Goal: Task Accomplishment & Management: Complete application form

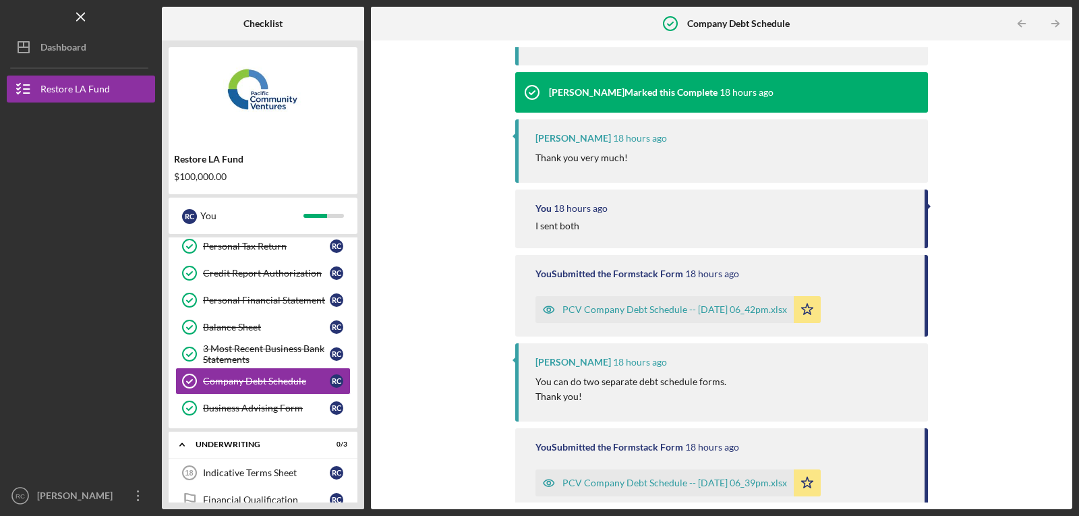
scroll to position [517, 0]
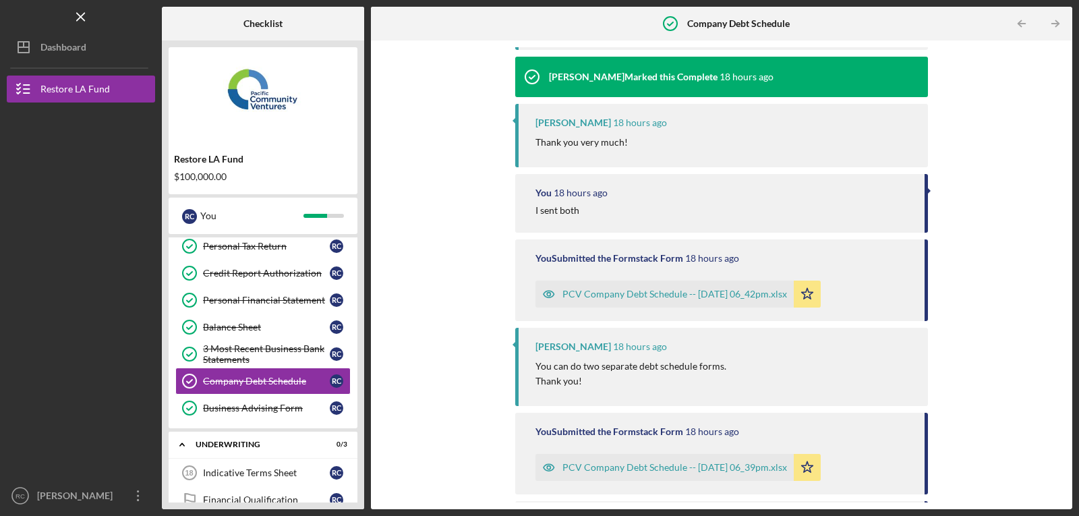
click at [613, 294] on div "PCV Company Debt Schedule -- [DATE] 06_42pm.xlsx" at bounding box center [675, 294] width 225 height 11
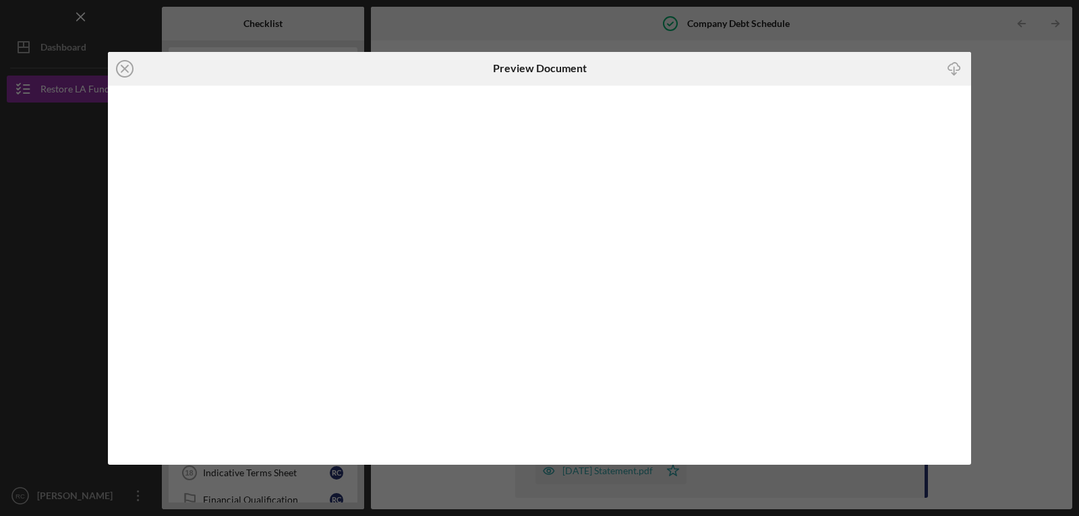
scroll to position [536, 0]
click at [128, 66] on icon "Icon/Close" at bounding box center [125, 69] width 34 height 34
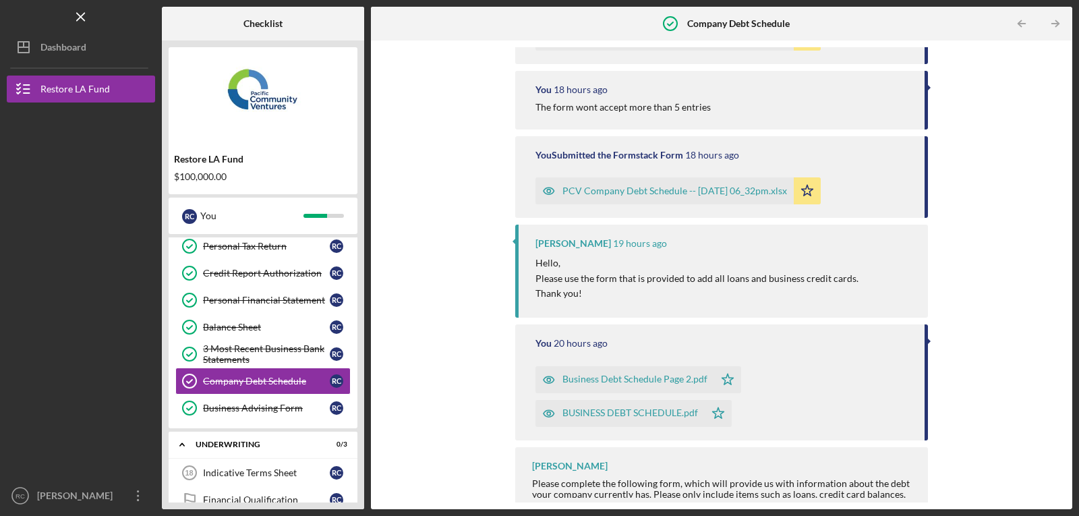
scroll to position [960, 0]
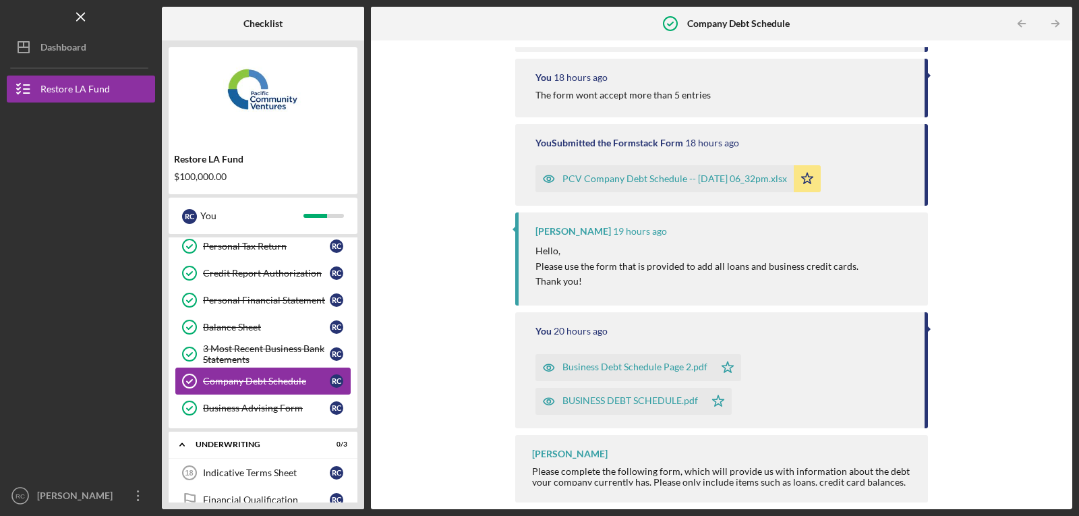
click at [244, 378] on div "Company Debt Schedule" at bounding box center [266, 381] width 127 height 11
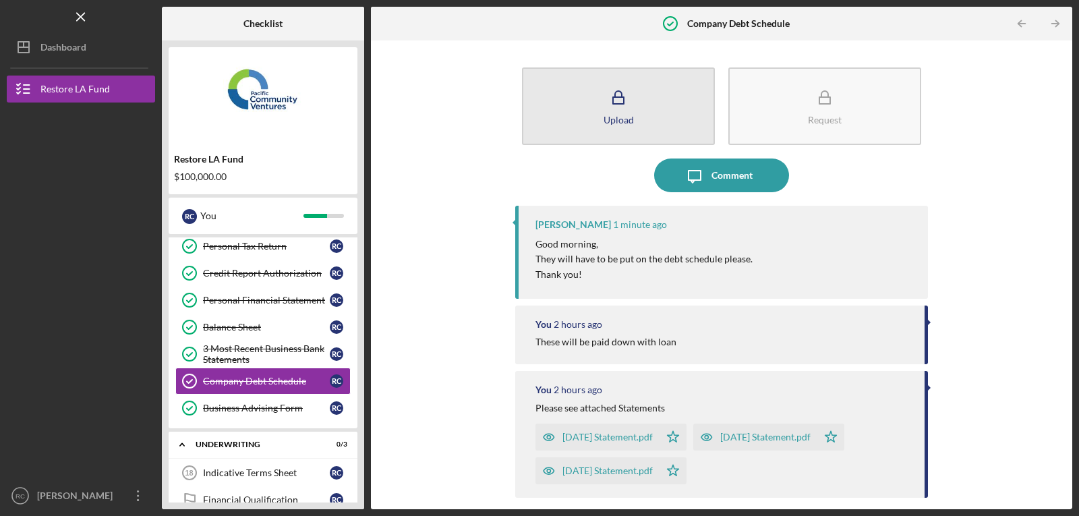
click at [619, 116] on div "Upload" at bounding box center [619, 120] width 30 height 10
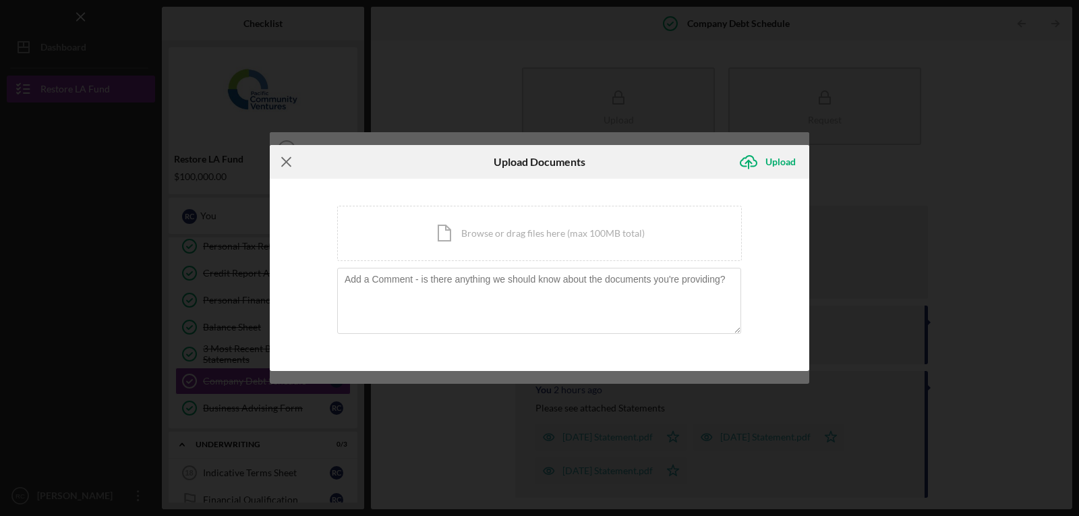
click at [285, 161] on line at bounding box center [286, 161] width 9 height 9
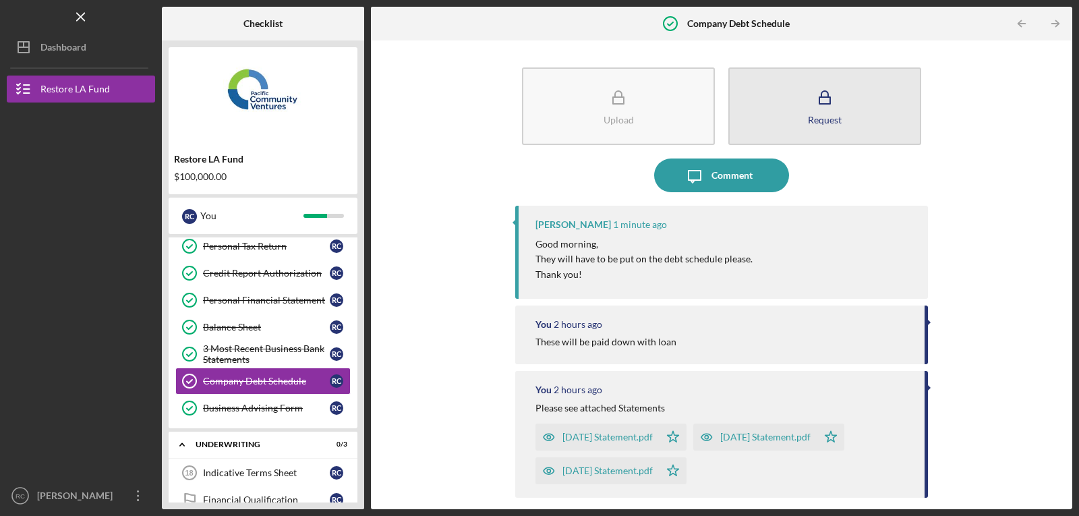
click at [823, 113] on button "Request" at bounding box center [825, 106] width 193 height 78
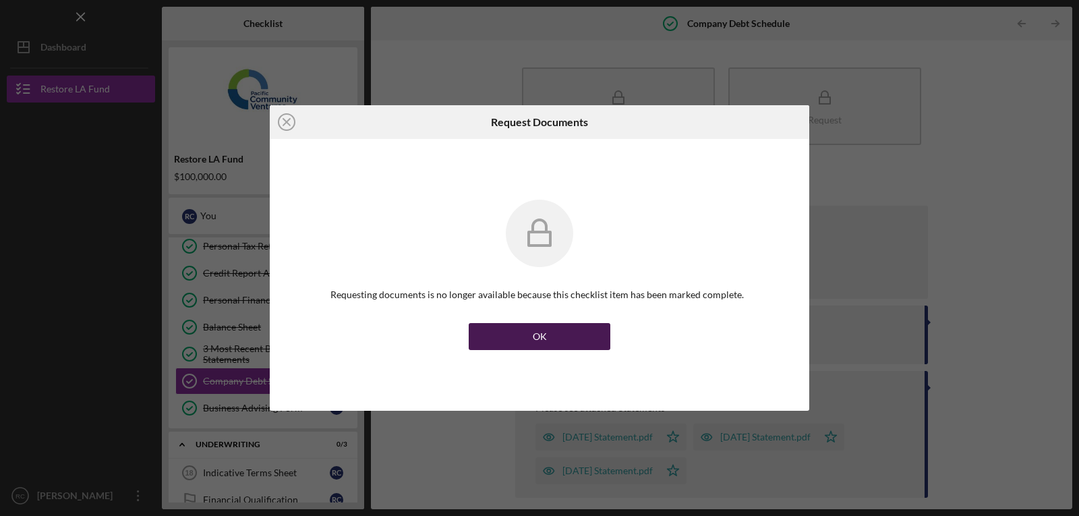
click at [544, 336] on div "OK" at bounding box center [540, 336] width 14 height 27
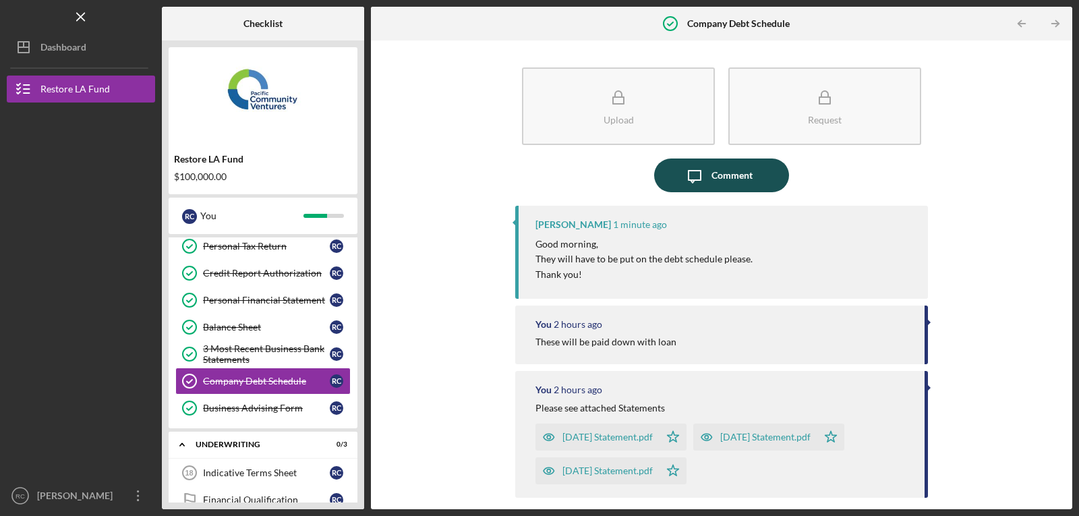
click at [723, 173] on div "Comment" at bounding box center [732, 176] width 41 height 34
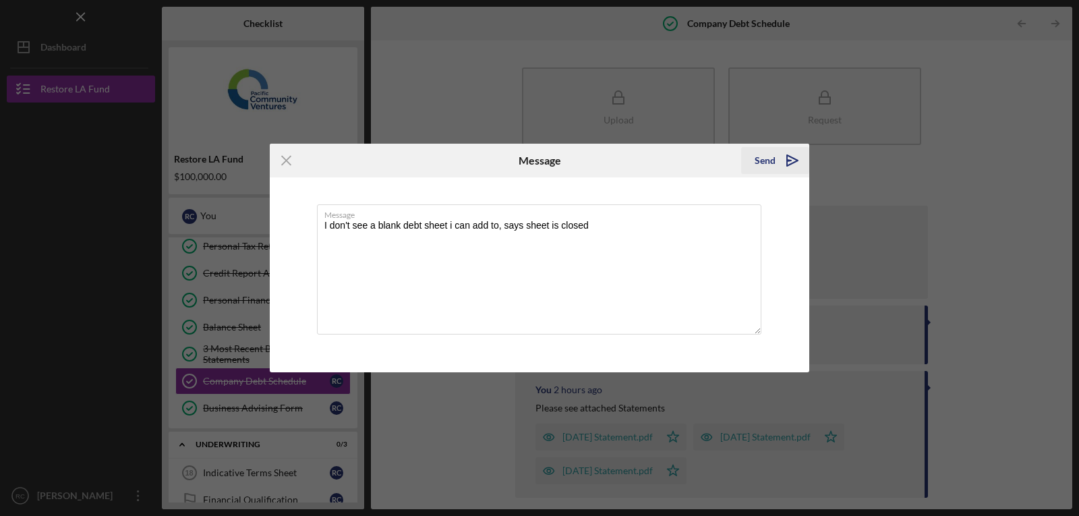
type textarea "I don't see a blank debt sheet i can add to, says sheet is closed"
click at [759, 157] on div "Send" at bounding box center [765, 160] width 21 height 27
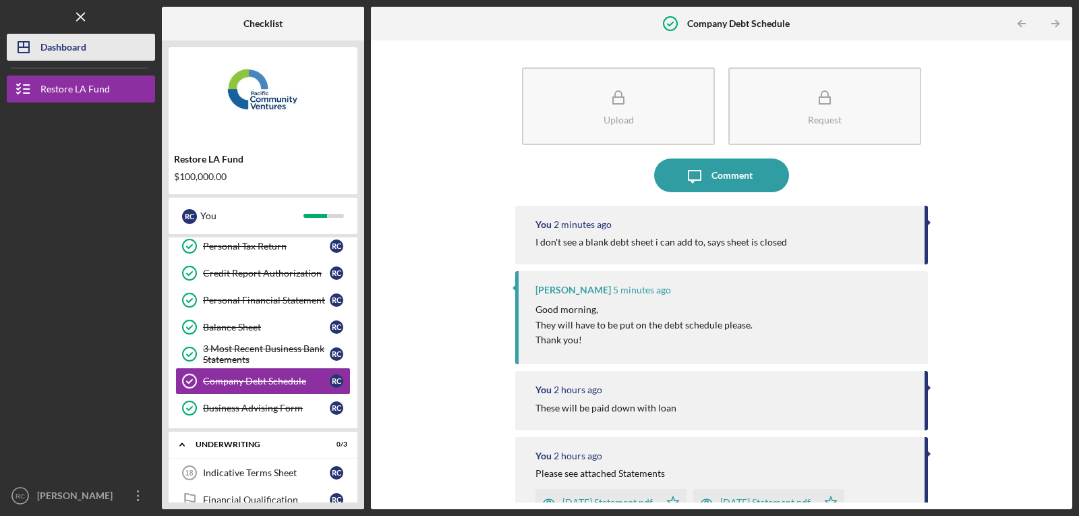
click at [69, 43] on div "Dashboard" at bounding box center [63, 49] width 46 height 30
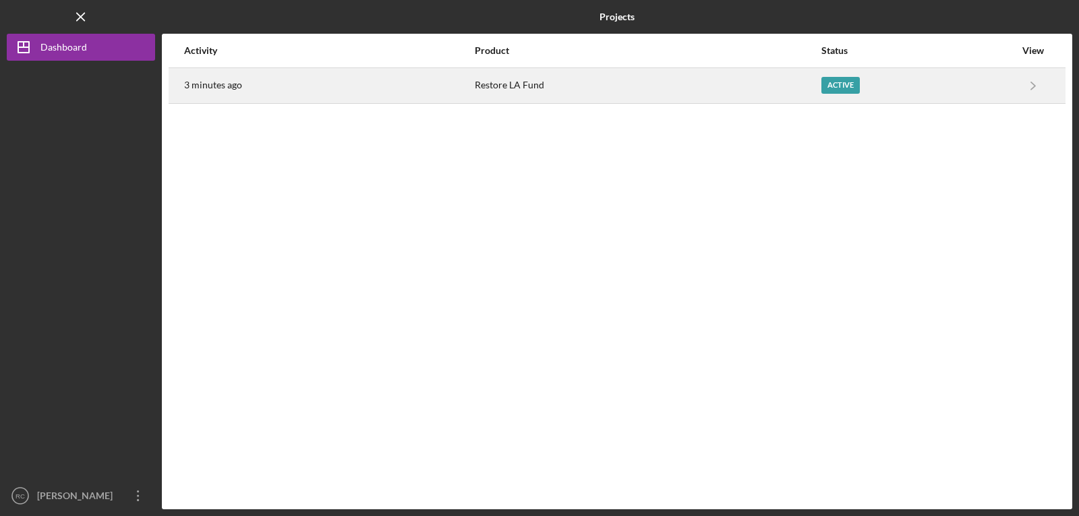
click at [644, 90] on div "Restore LA Fund" at bounding box center [647, 86] width 345 height 34
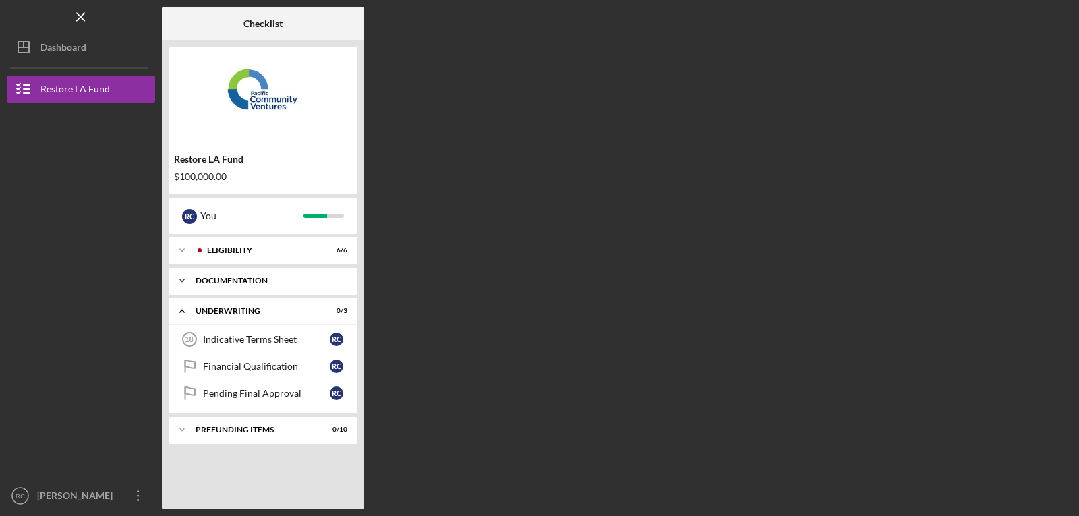
click at [246, 277] on div "Documentation" at bounding box center [268, 281] width 145 height 8
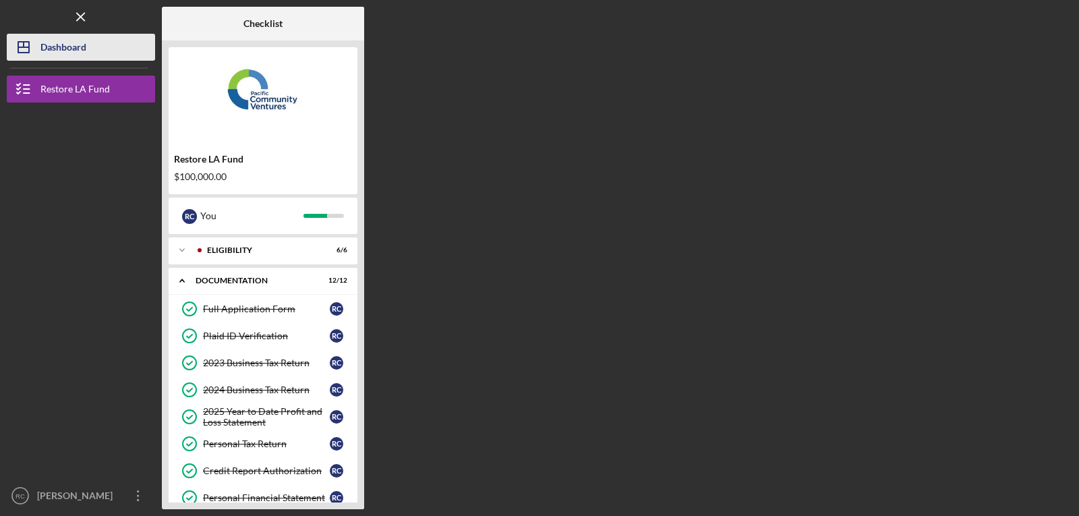
click at [40, 44] on div "Dashboard" at bounding box center [63, 49] width 46 height 30
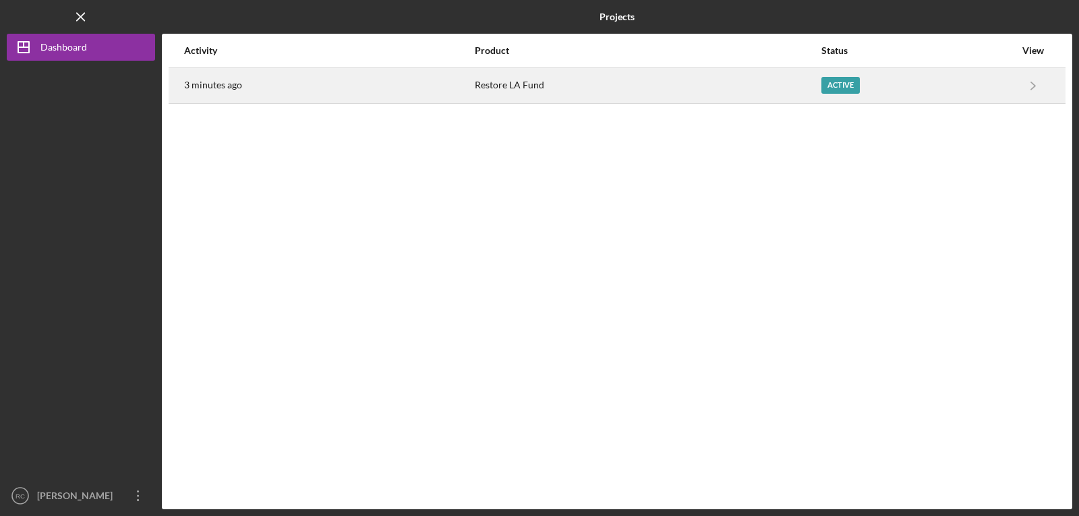
click at [474, 88] on td "Restore LA Fund" at bounding box center [647, 85] width 347 height 36
